Goal: Transaction & Acquisition: Subscribe to service/newsletter

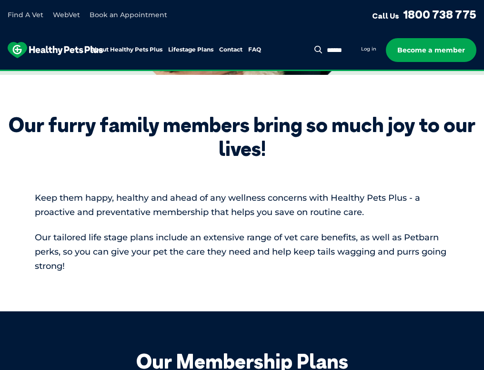
scroll to position [572, 0]
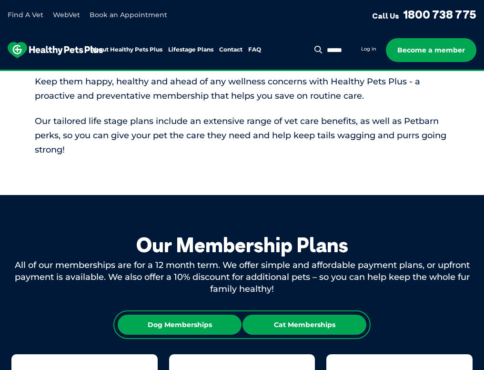
click at [287, 314] on div "Cat Memberships" at bounding box center [304, 324] width 124 height 20
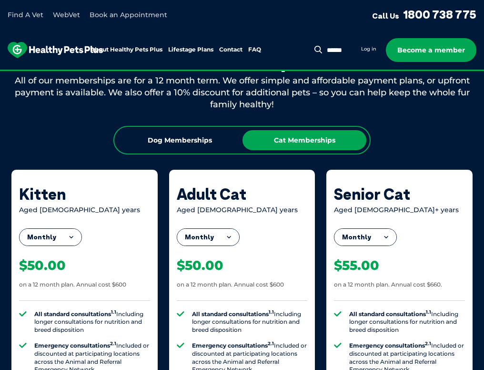
scroll to position [762, 0]
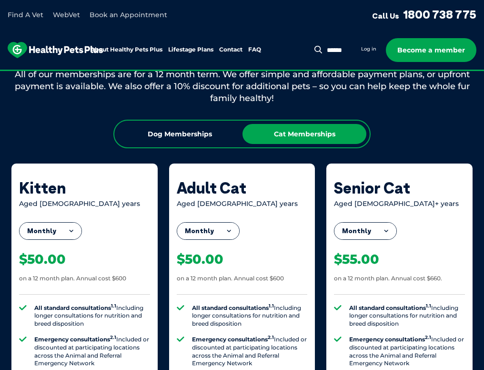
click at [240, 222] on div "Monthly Fortnightly Monthly Yearly" at bounding box center [208, 231] width 63 height 18
drag, startPoint x: 269, startPoint y: 103, endPoint x: 270, endPoint y: 97, distance: 6.3
click at [239, 222] on button "Monthly" at bounding box center [208, 230] width 62 height 17
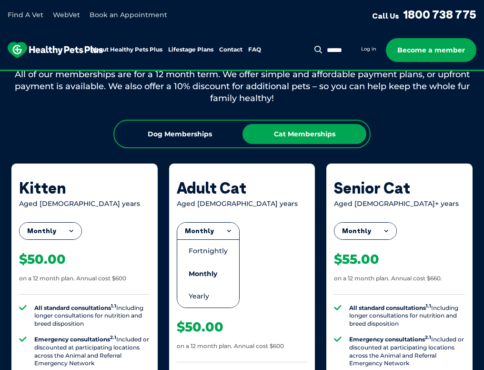
click at [239, 239] on li "Fortnightly" at bounding box center [208, 250] width 62 height 23
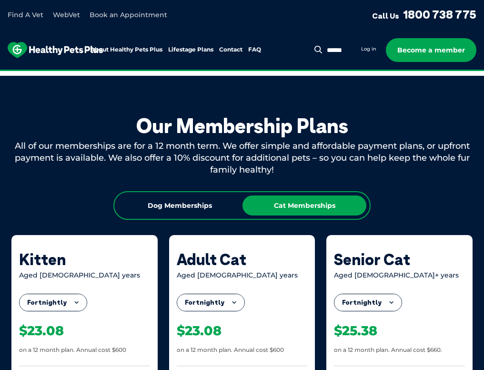
scroll to position [667, 0]
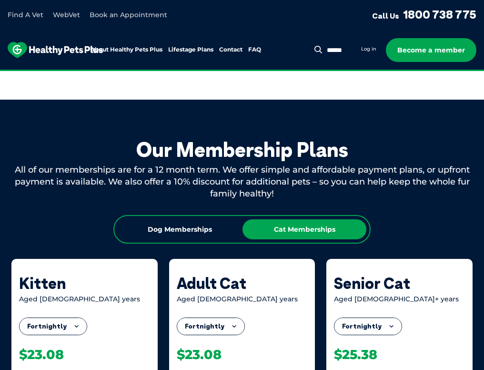
click at [244, 318] on button "Fortnightly" at bounding box center [210, 326] width 67 height 17
click at [244, 358] on li "Monthly" at bounding box center [210, 369] width 67 height 22
click at [239, 318] on button "Monthly" at bounding box center [208, 326] width 62 height 17
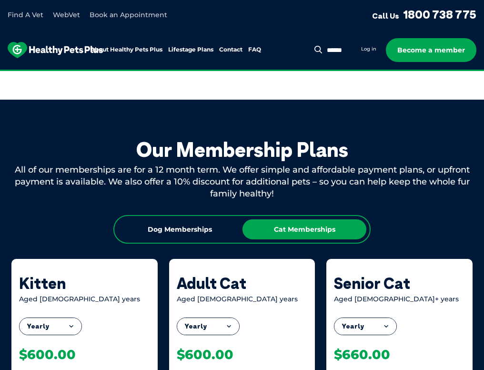
click at [239, 318] on button "Yearly" at bounding box center [208, 326] width 62 height 17
click at [239, 334] on li "Fortnightly" at bounding box center [208, 345] width 62 height 23
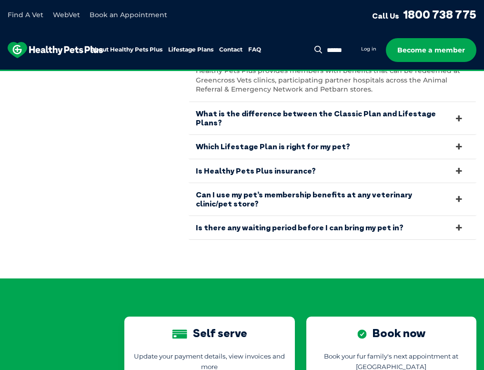
scroll to position [2287, 0]
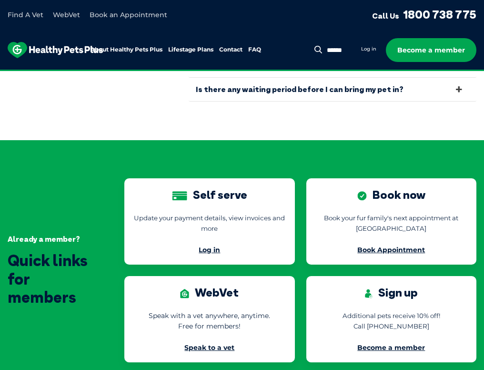
scroll to position [2477, 0]
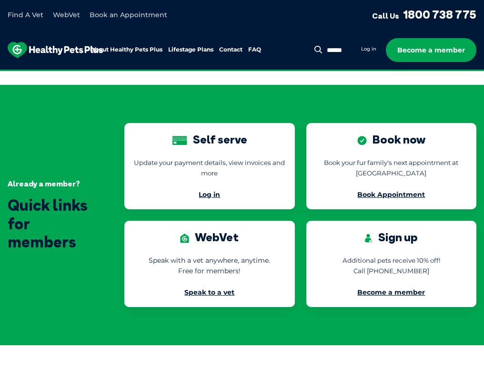
click at [174, 188] on div "Already a member? Quick links for members Self serve Update your payment detail…" at bounding box center [242, 215] width 484 height 260
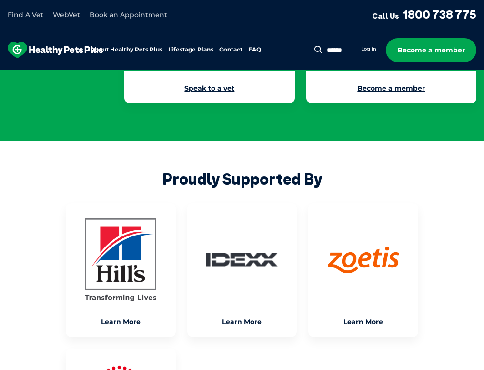
scroll to position [2751, 0]
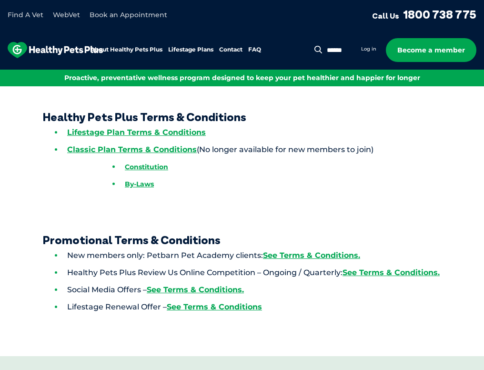
click at [103, 49] on img at bounding box center [55, 50] width 95 height 16
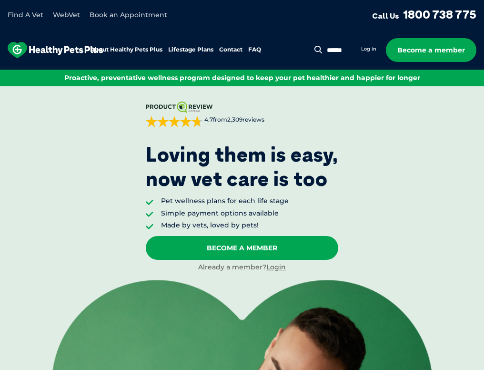
click at [80, 15] on link "WebVet" at bounding box center [66, 14] width 27 height 9
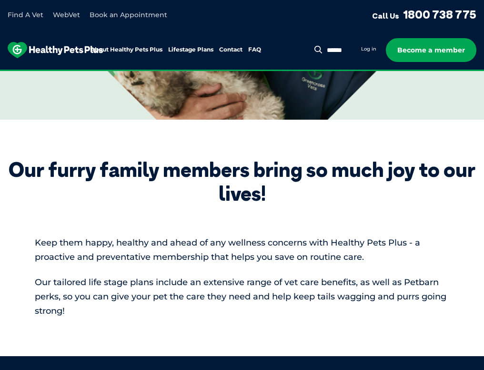
scroll to position [524, 0]
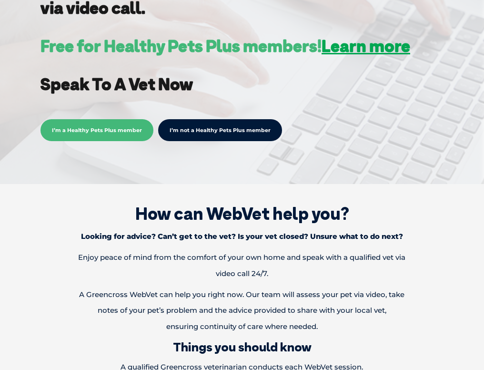
scroll to position [286, 0]
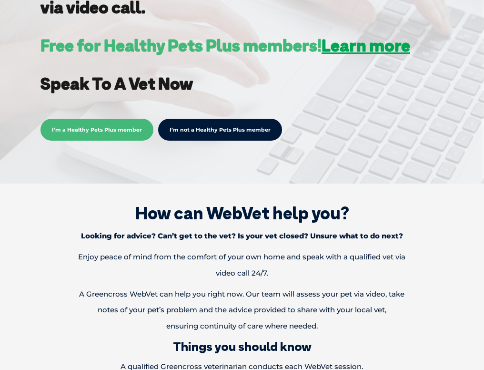
click at [205, 133] on link "I’m not a Healthy Pets Plus member" at bounding box center [220, 130] width 124 height 22
